Goal: Contribute content: Contribute content

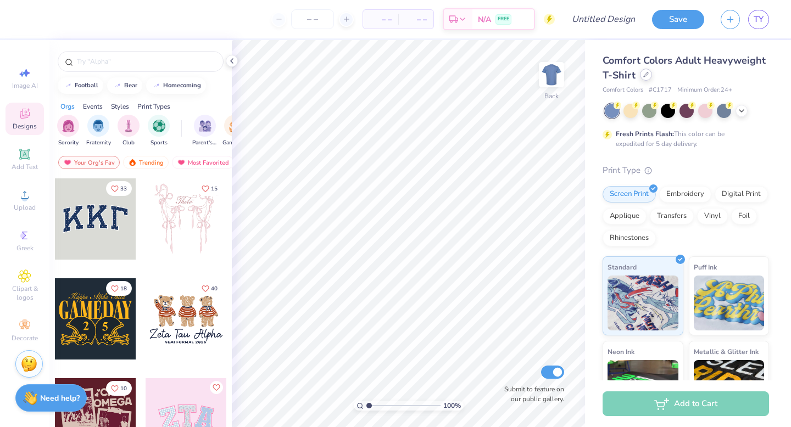
click at [649, 75] on div at bounding box center [646, 75] width 12 height 12
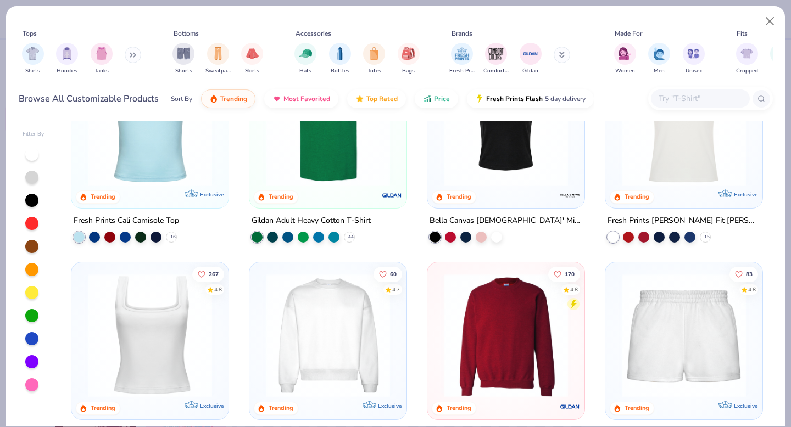
scroll to position [287, 0]
click at [129, 331] on img at bounding box center [149, 336] width 135 height 124
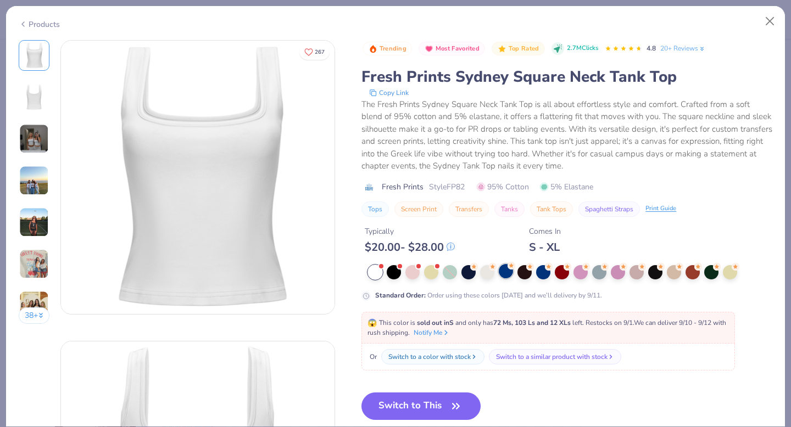
click at [505, 273] on div at bounding box center [506, 271] width 14 height 14
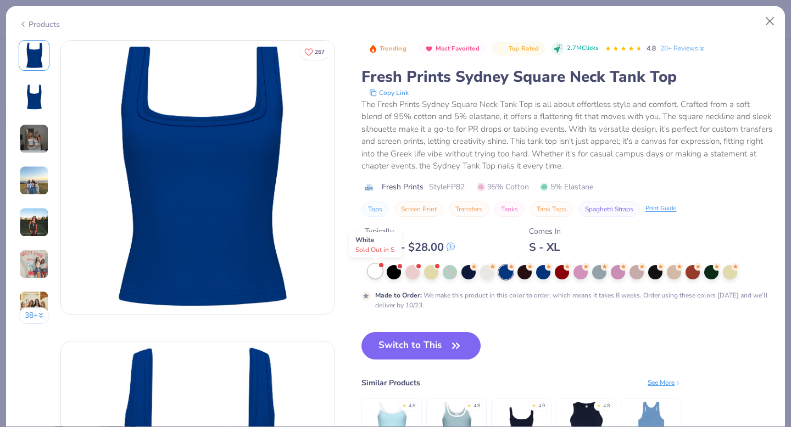
click at [377, 269] on div at bounding box center [375, 271] width 14 height 14
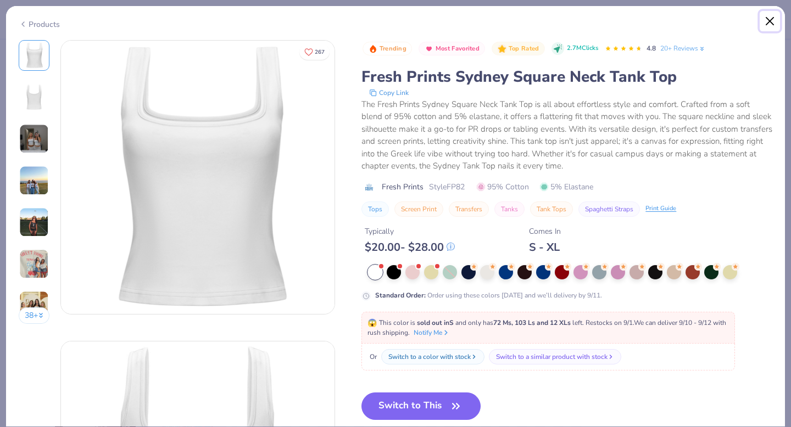
click at [768, 25] on button "Close" at bounding box center [770, 21] width 21 height 21
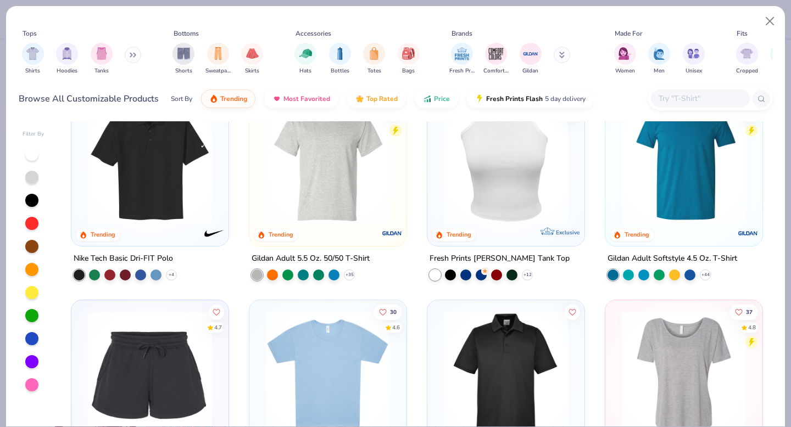
scroll to position [3221, 0]
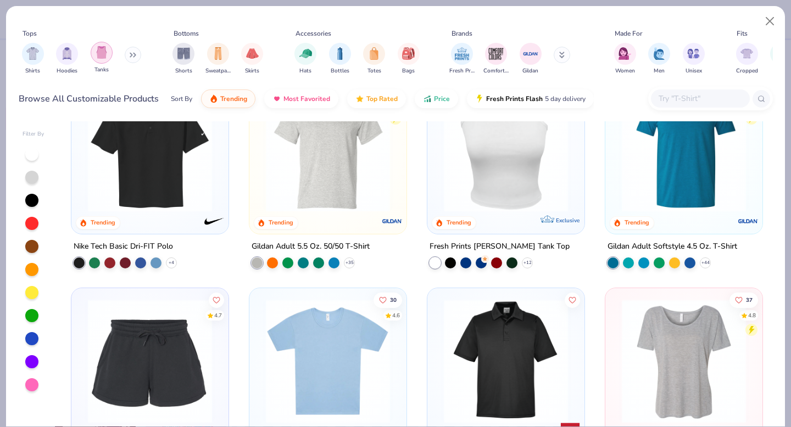
click at [99, 53] on img "filter for Tanks" at bounding box center [102, 52] width 12 height 13
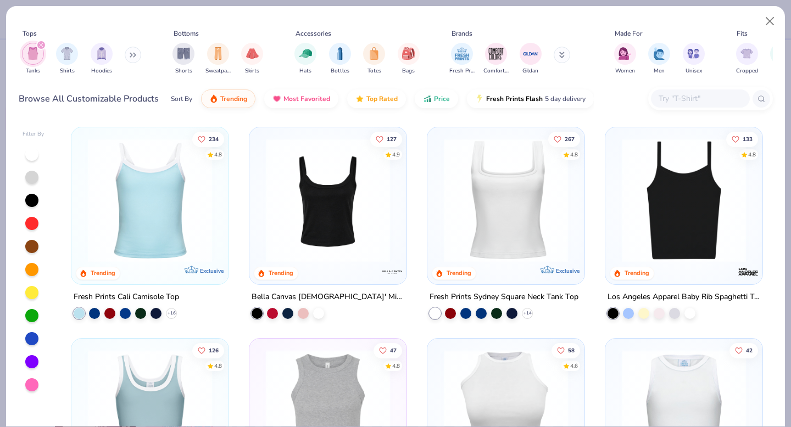
click at [180, 215] on img at bounding box center [149, 200] width 135 height 124
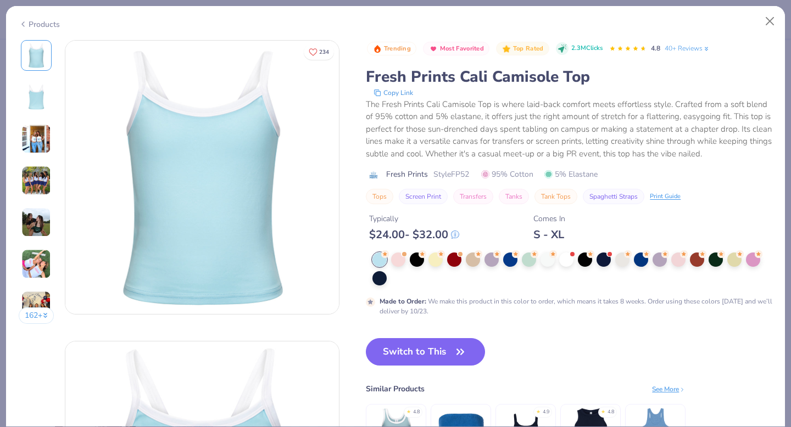
click at [34, 134] on img at bounding box center [36, 139] width 30 height 30
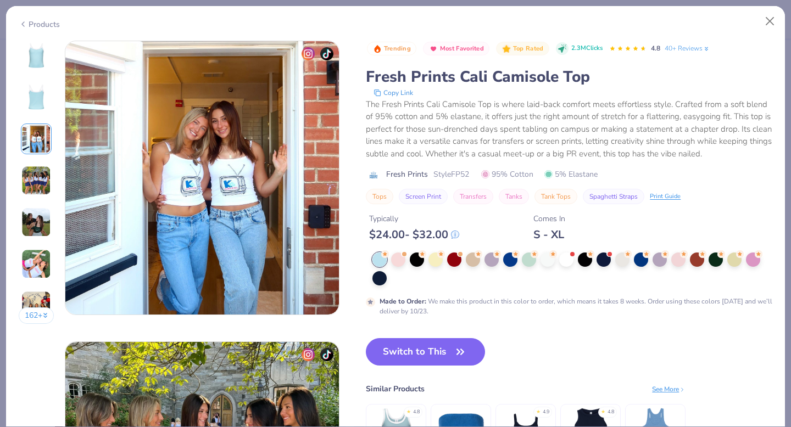
scroll to position [602, 0]
click at [38, 197] on div "162 +" at bounding box center [37, 186] width 36 height 292
click at [42, 183] on img at bounding box center [36, 181] width 30 height 30
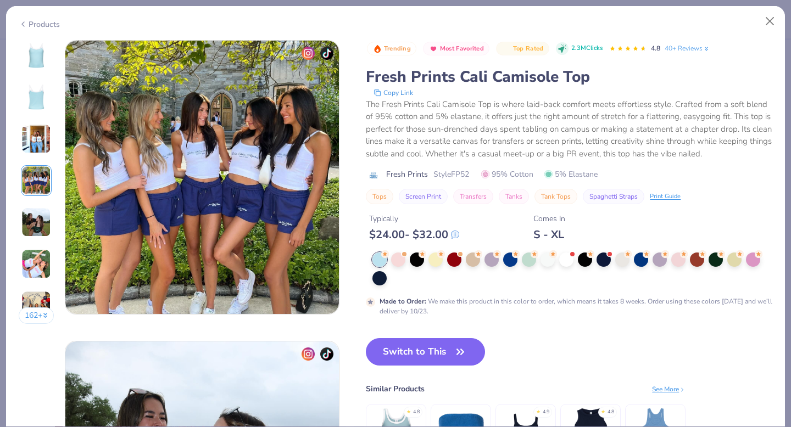
click at [35, 230] on img at bounding box center [36, 223] width 30 height 30
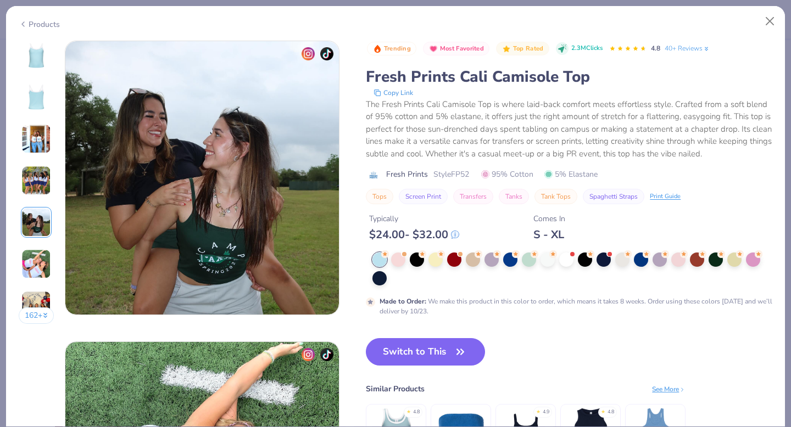
scroll to position [1204, 0]
click at [37, 254] on img at bounding box center [36, 264] width 30 height 30
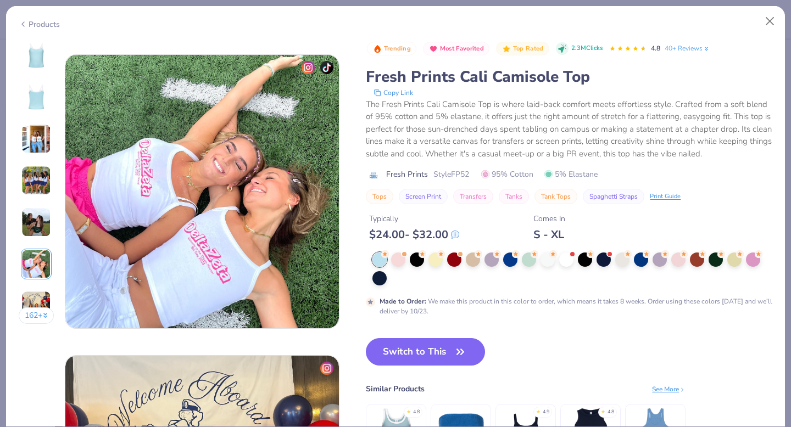
scroll to position [1505, 0]
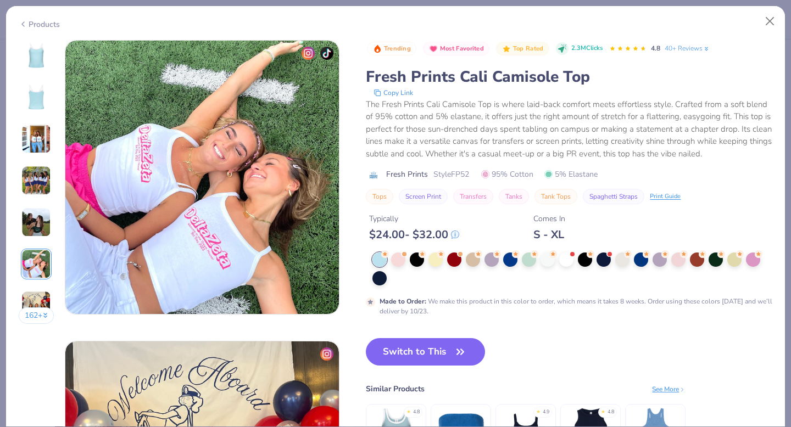
click at [33, 57] on img at bounding box center [36, 55] width 26 height 26
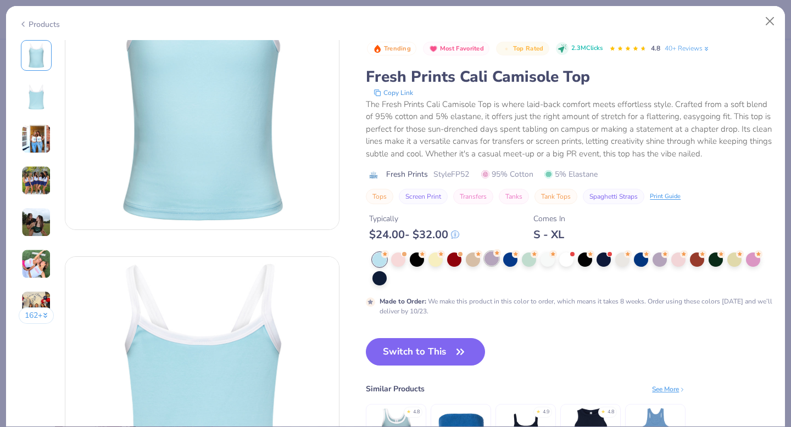
scroll to position [0, 0]
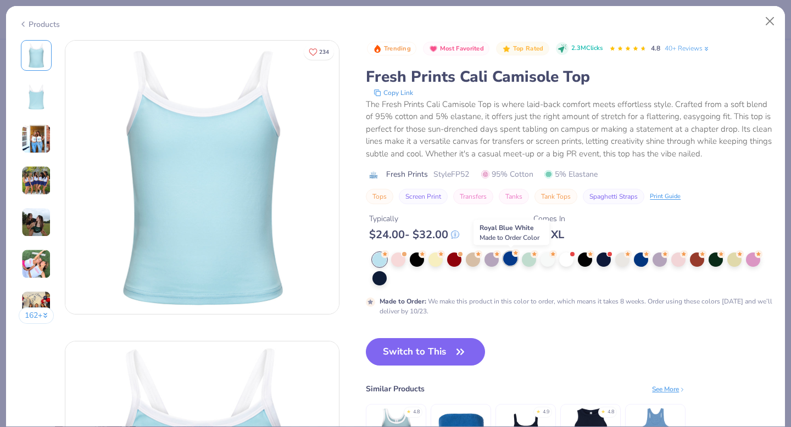
click at [510, 262] on div at bounding box center [510, 259] width 14 height 14
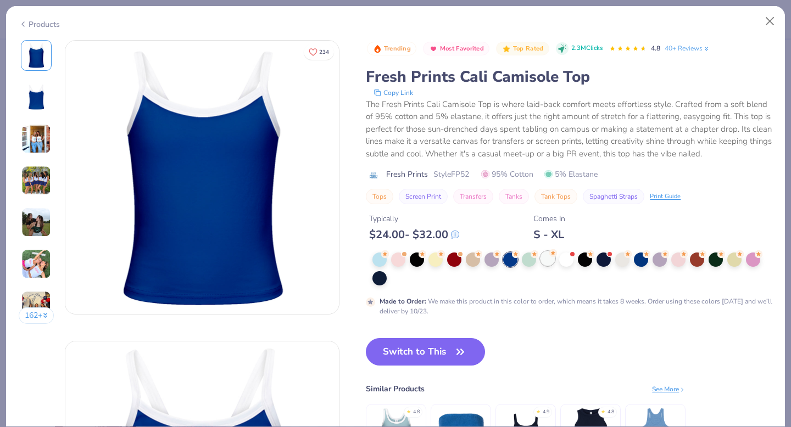
click at [550, 262] on div at bounding box center [548, 259] width 14 height 14
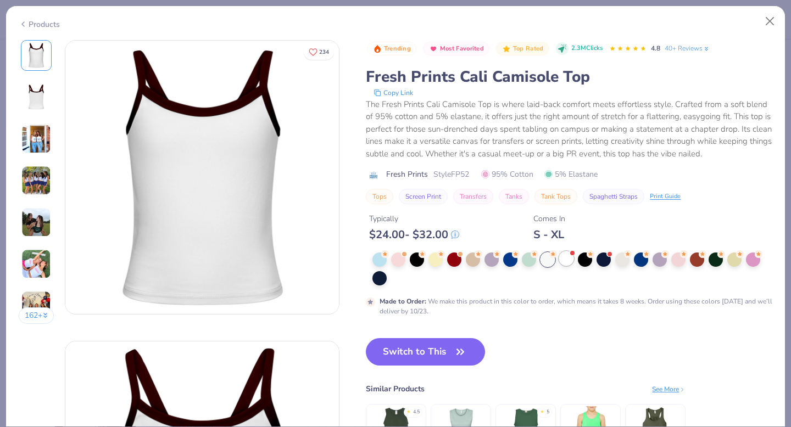
click at [568, 263] on div at bounding box center [566, 259] width 14 height 14
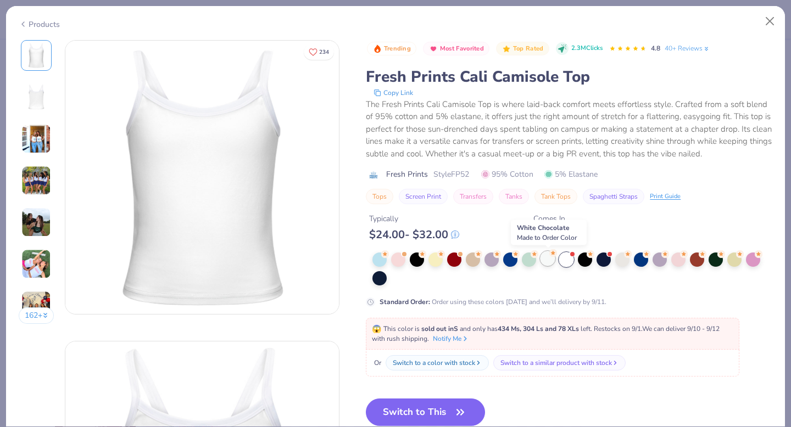
click at [548, 260] on div at bounding box center [548, 259] width 14 height 14
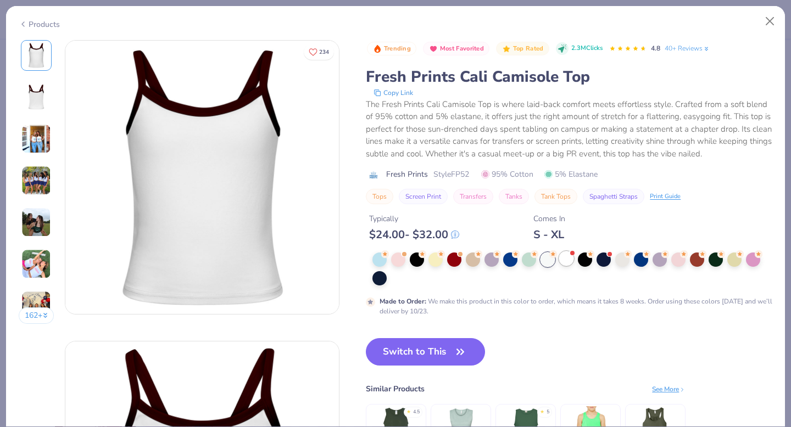
click at [569, 258] on div at bounding box center [566, 259] width 14 height 14
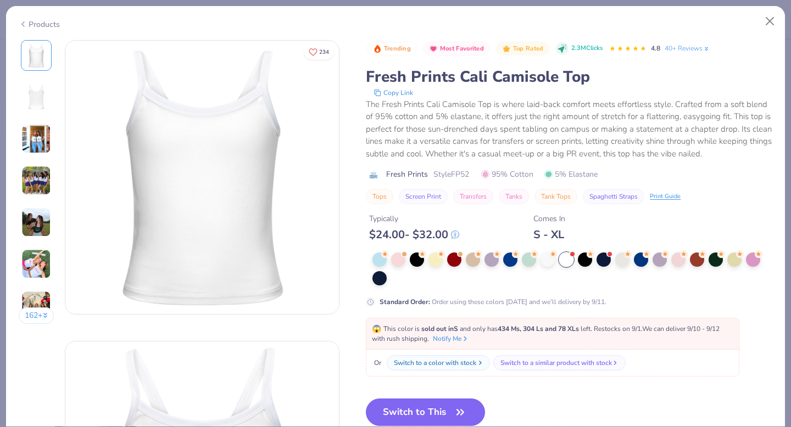
click at [439, 365] on div "Switch to a color with stock" at bounding box center [435, 363] width 82 height 10
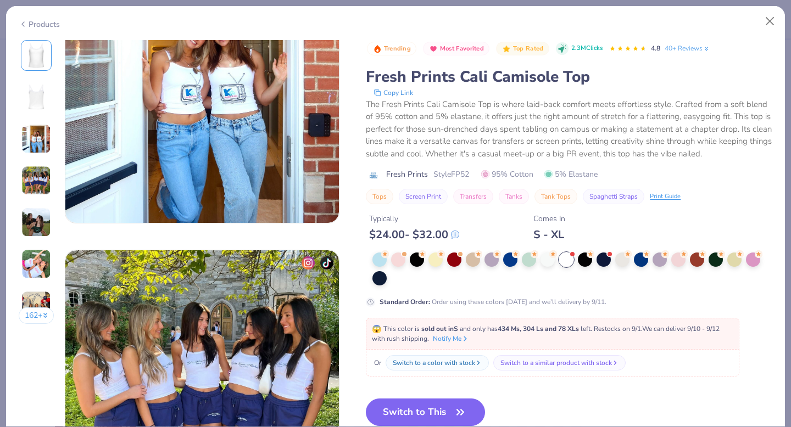
scroll to position [702, 0]
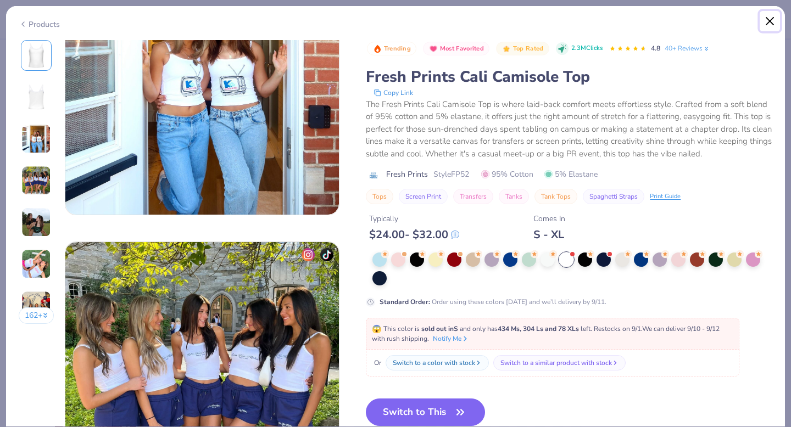
click at [769, 24] on button "Close" at bounding box center [770, 21] width 21 height 21
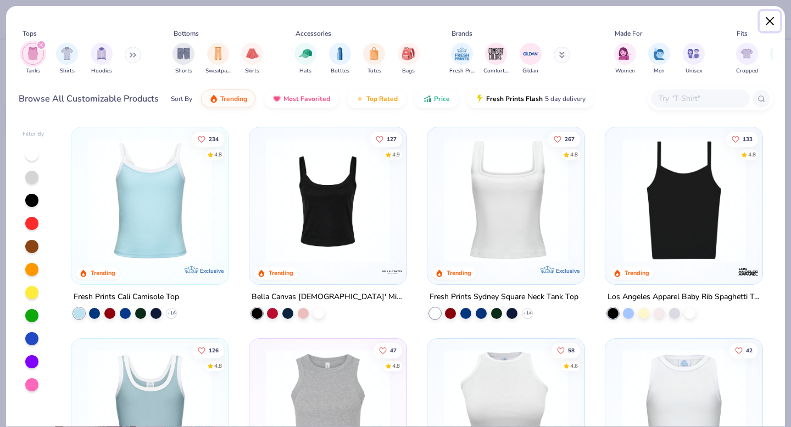
click at [771, 27] on button "Close" at bounding box center [770, 21] width 21 height 21
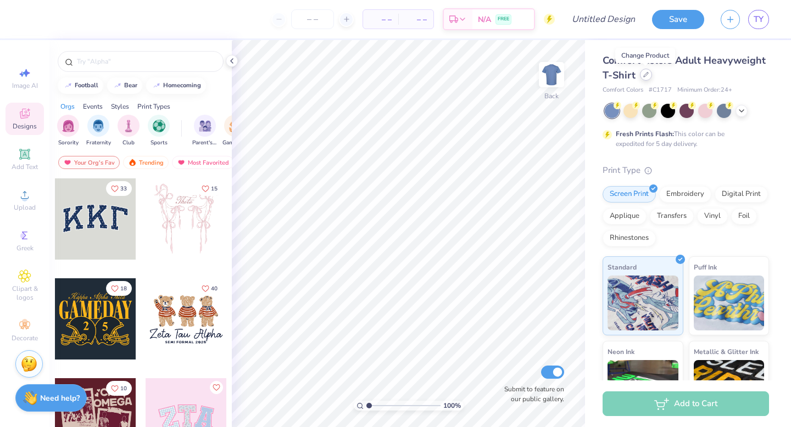
click at [646, 78] on div at bounding box center [646, 75] width 12 height 12
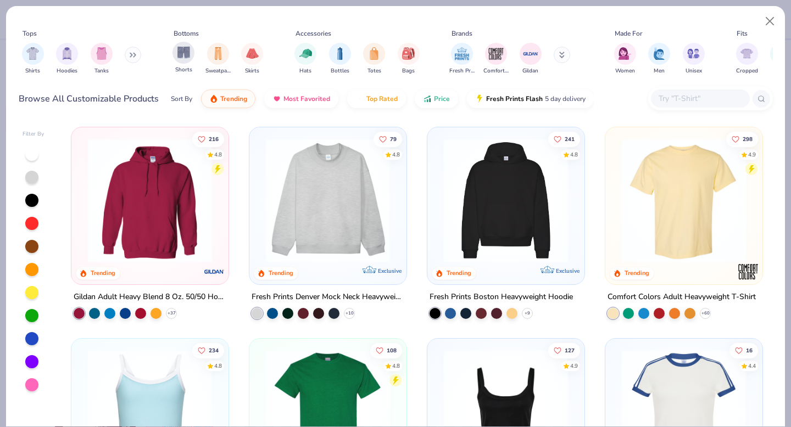
click at [190, 62] on div "Shorts" at bounding box center [184, 58] width 22 height 32
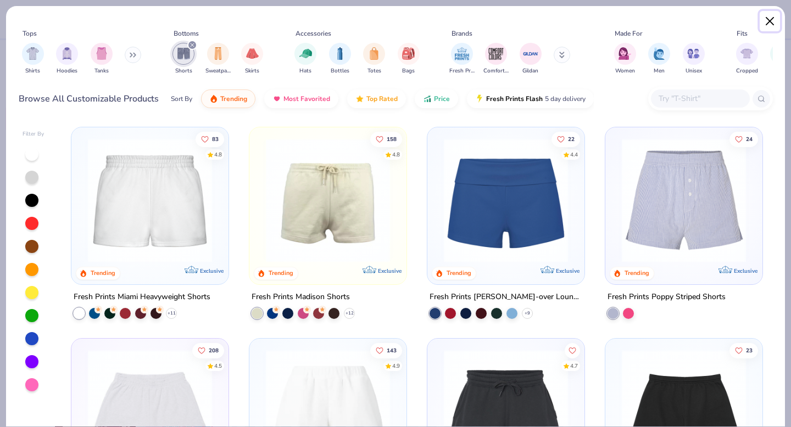
click at [771, 23] on button "Close" at bounding box center [770, 21] width 21 height 21
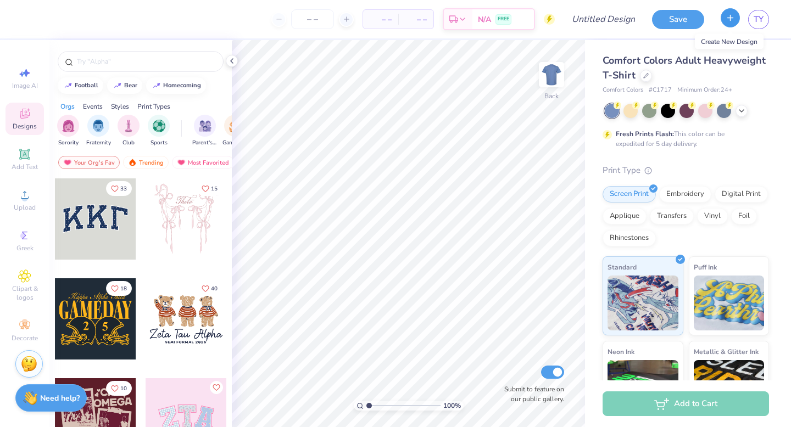
click at [730, 24] on button "button" at bounding box center [730, 17] width 19 height 19
click at [646, 71] on div at bounding box center [646, 75] width 12 height 12
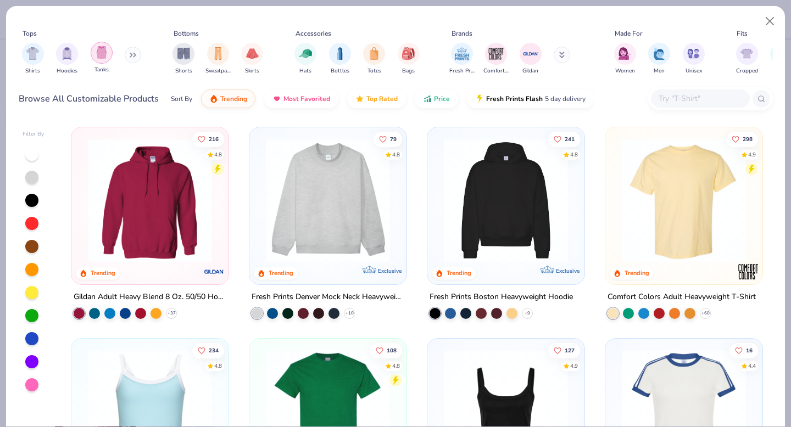
click at [94, 47] on div "filter for Tanks" at bounding box center [102, 53] width 22 height 22
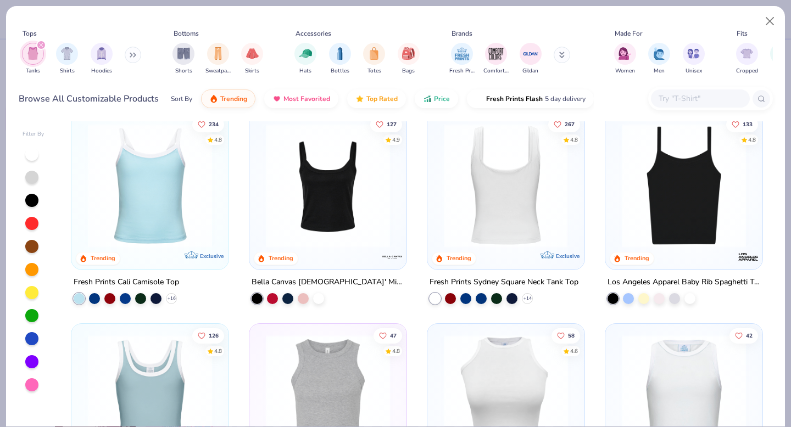
scroll to position [22, 0]
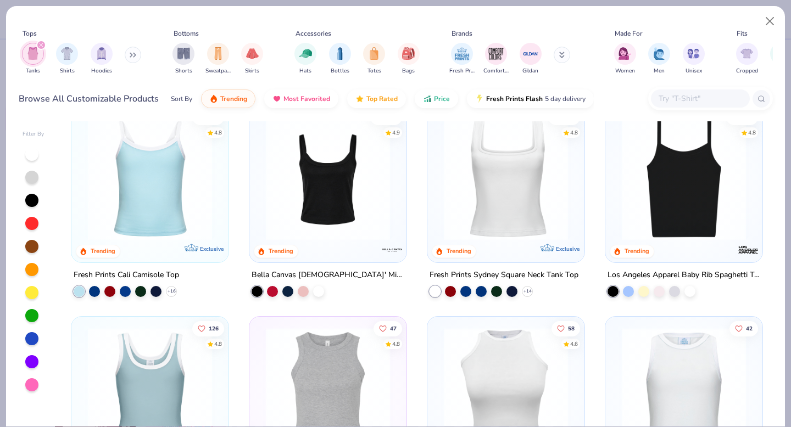
click at [151, 148] on img at bounding box center [149, 178] width 135 height 124
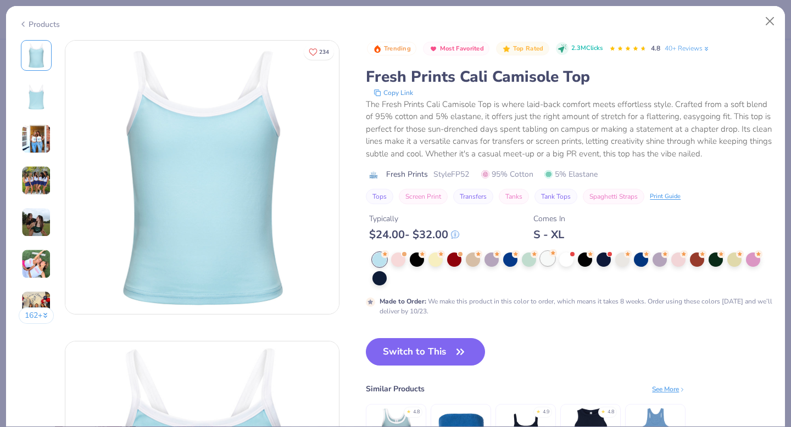
click at [547, 259] on div at bounding box center [548, 259] width 14 height 14
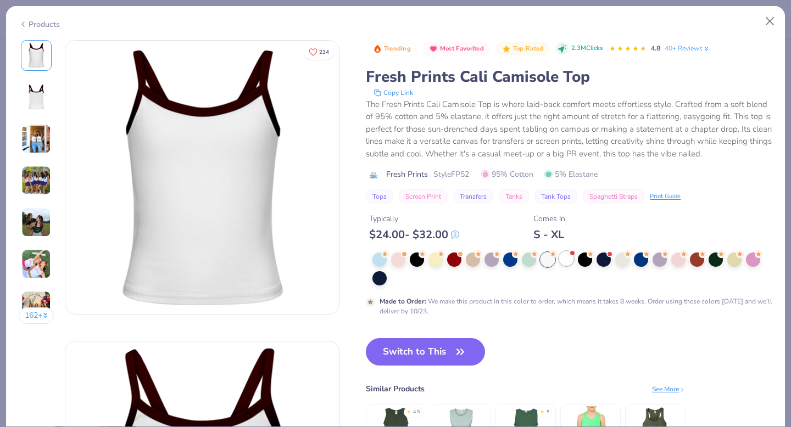
click at [566, 260] on div at bounding box center [566, 259] width 14 height 14
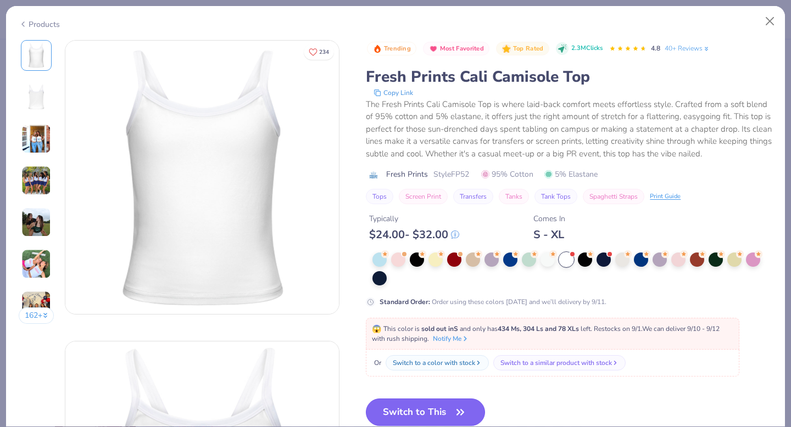
click at [404, 409] on button "Switch to This" at bounding box center [425, 412] width 119 height 27
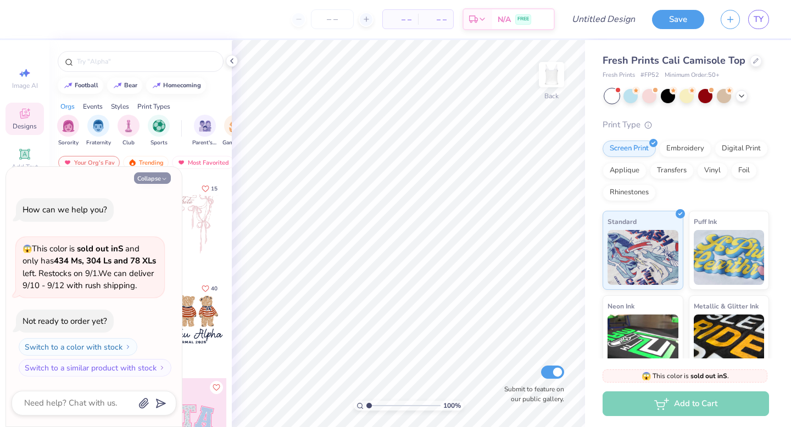
click at [151, 173] on button "Collapse" at bounding box center [152, 179] width 37 height 12
type textarea "x"
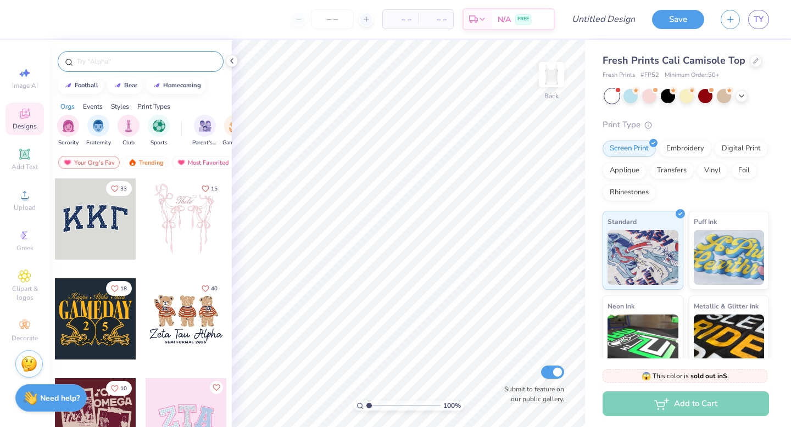
click at [86, 65] on input "text" at bounding box center [146, 61] width 141 height 11
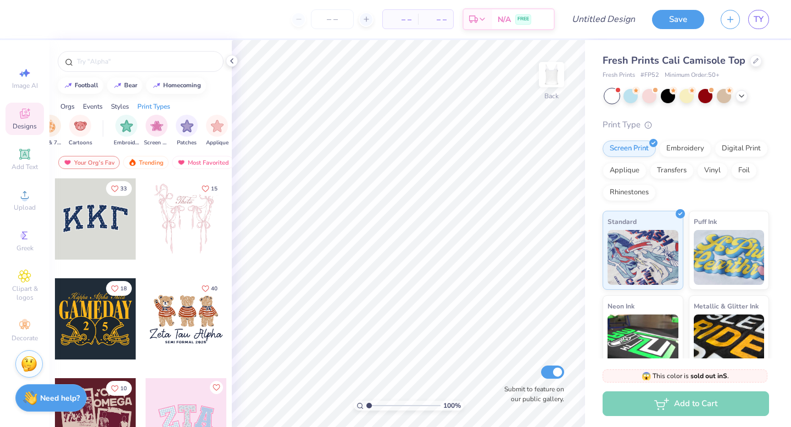
scroll to position [0, 836]
click at [25, 265] on div "Clipart & logos" at bounding box center [24, 285] width 38 height 41
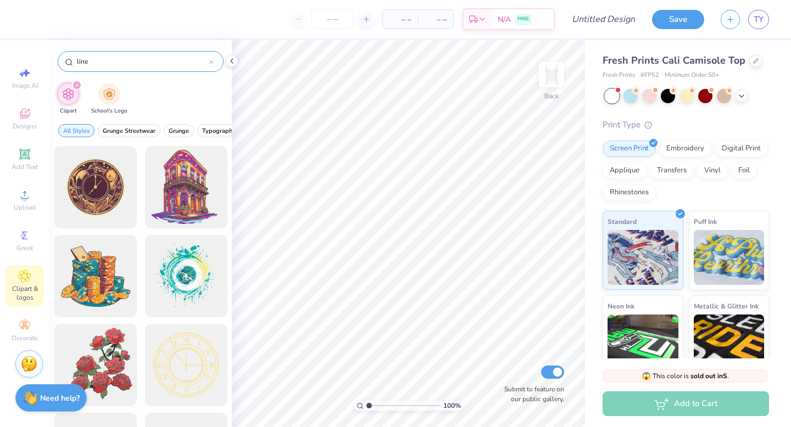
type input "line"
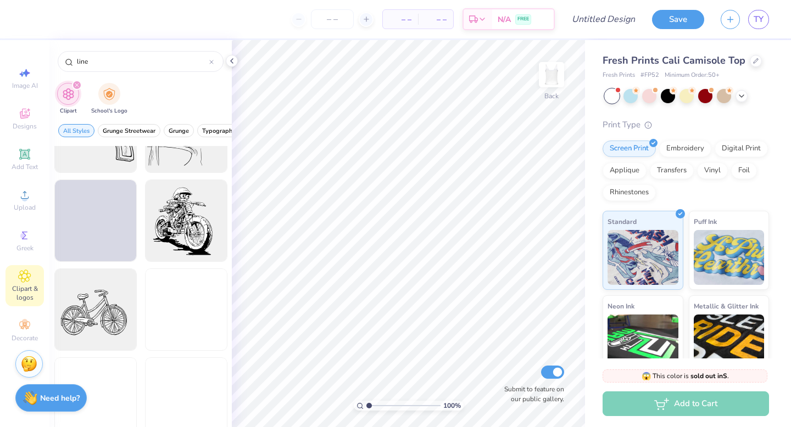
scroll to position [1672, 0]
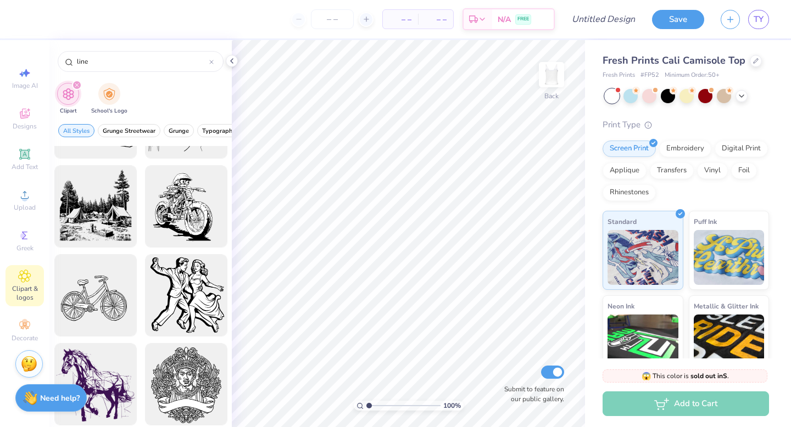
click at [230, 54] on div "line" at bounding box center [140, 58] width 182 height 37
click at [231, 59] on icon at bounding box center [231, 61] width 9 height 9
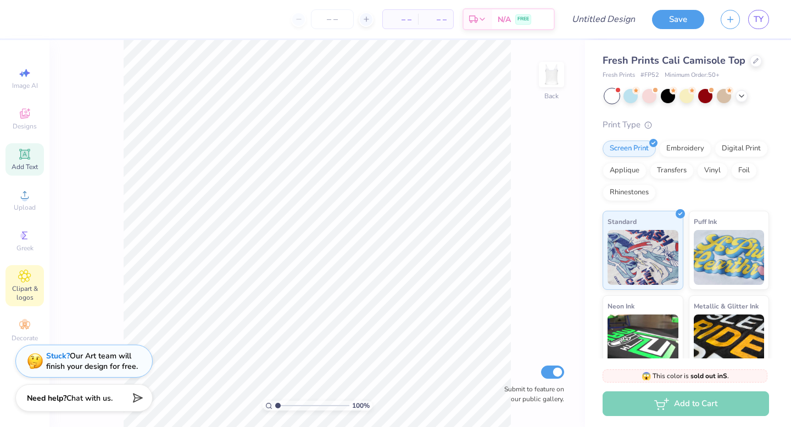
click at [18, 158] on icon at bounding box center [24, 154] width 13 height 13
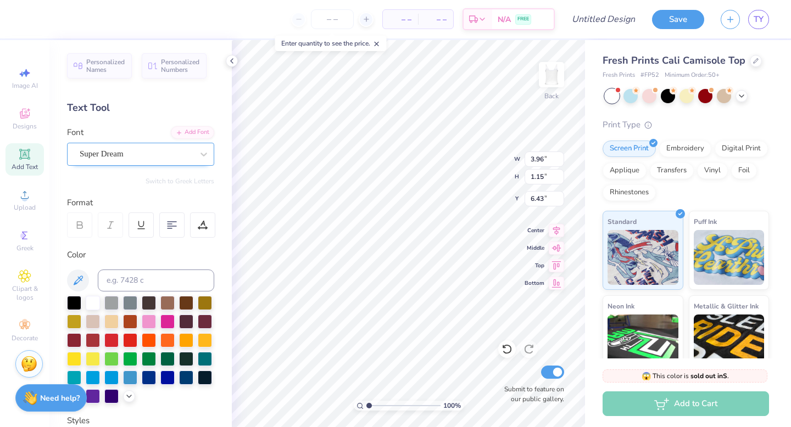
click at [135, 152] on div "Super Dream" at bounding box center [136, 154] width 115 height 17
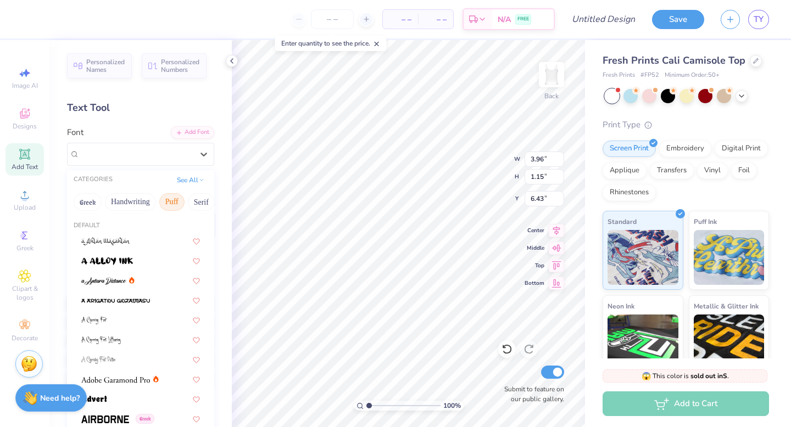
click at [183, 204] on button "Puff" at bounding box center [171, 202] width 25 height 18
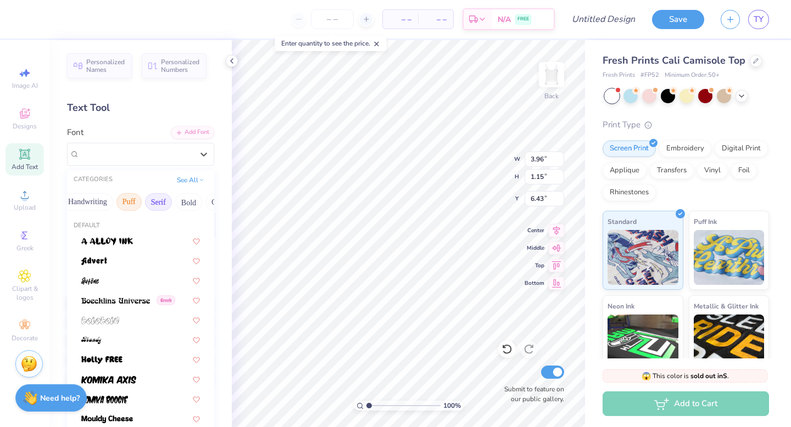
scroll to position [0, 46]
click at [125, 203] on button "Puff" at bounding box center [126, 202] width 25 height 18
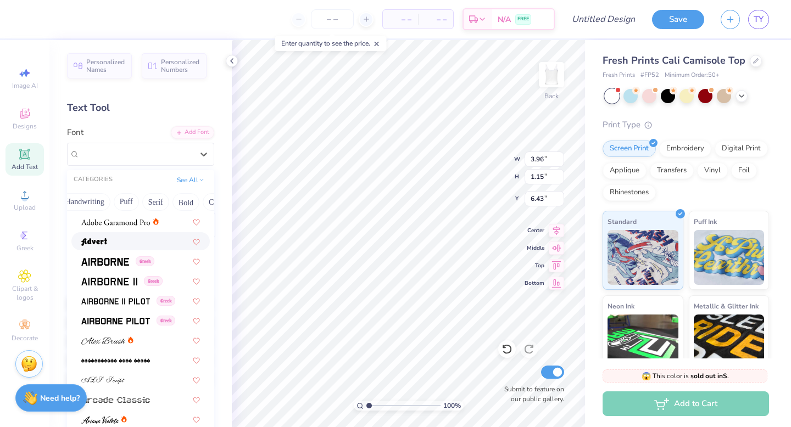
scroll to position [164, 0]
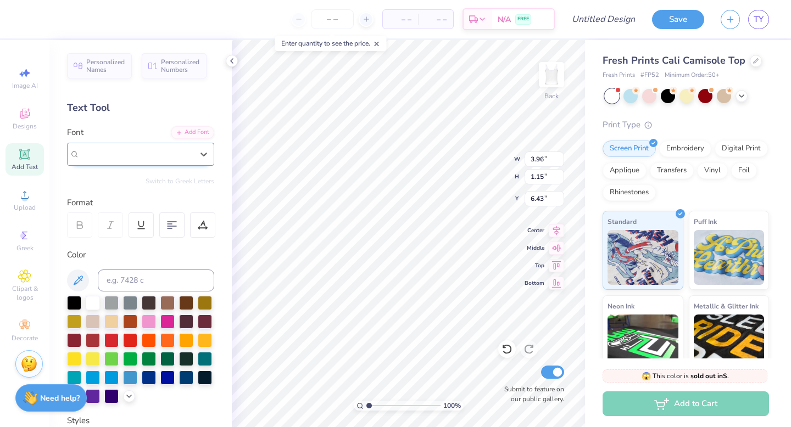
click at [166, 146] on div "Super Dream" at bounding box center [136, 154] width 115 height 17
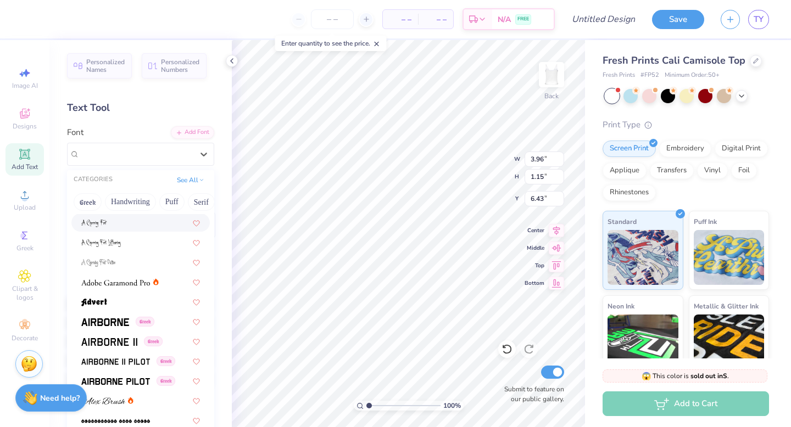
scroll to position [104, 0]
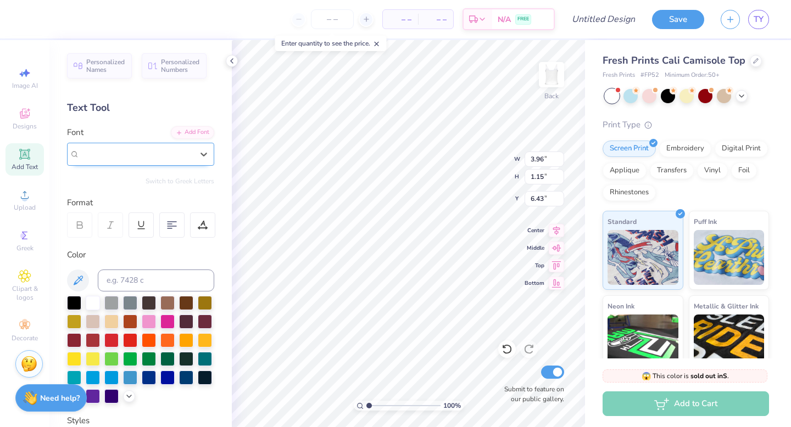
click at [135, 160] on div at bounding box center [136, 154] width 113 height 15
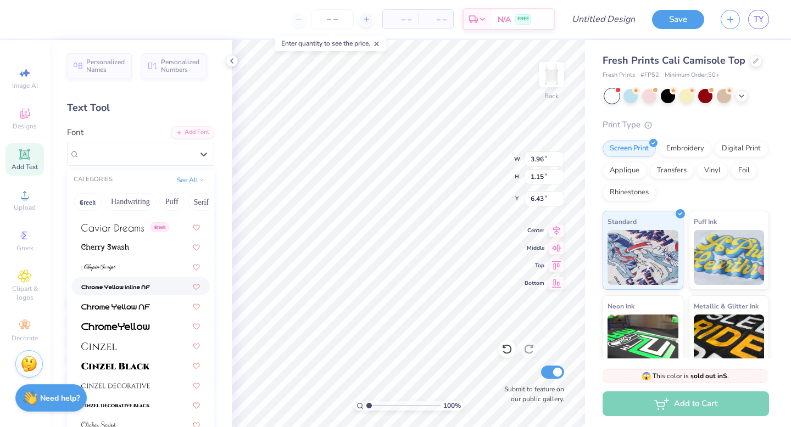
scroll to position [1203, 0]
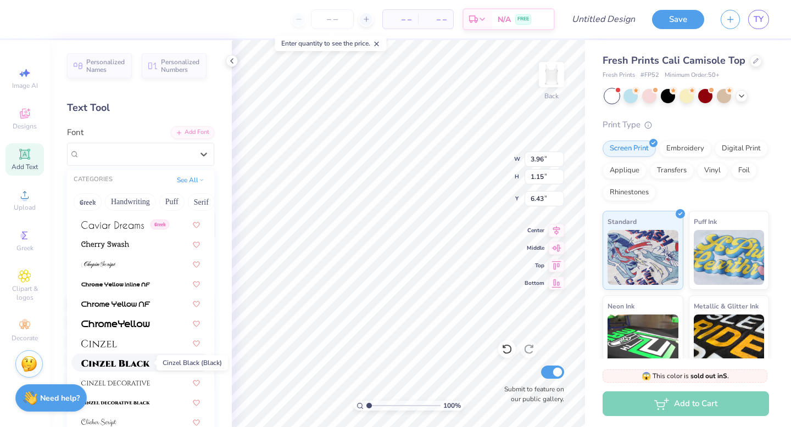
click at [130, 363] on img at bounding box center [115, 364] width 69 height 8
type input "4.63"
type input "1.18"
type input "6.41"
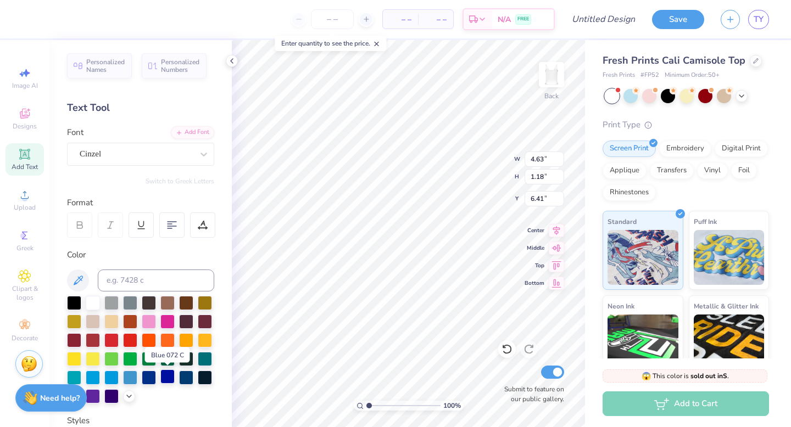
click at [167, 377] on div at bounding box center [167, 377] width 14 height 14
type textarea "these are... the seniors"
click at [164, 158] on div "Cinzel" at bounding box center [136, 154] width 115 height 17
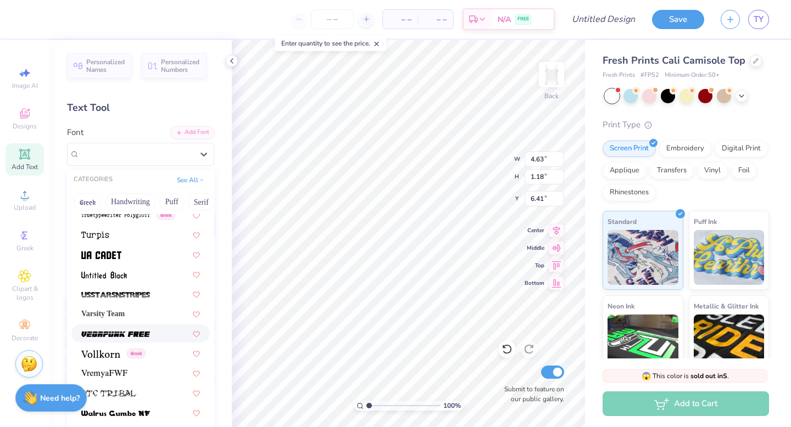
scroll to position [5815, 0]
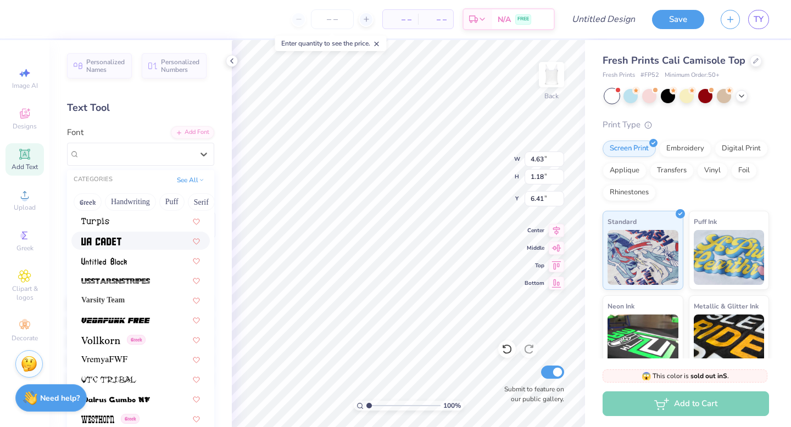
click at [144, 245] on div at bounding box center [140, 241] width 119 height 12
